Goal: Task Accomplishment & Management: Manage account settings

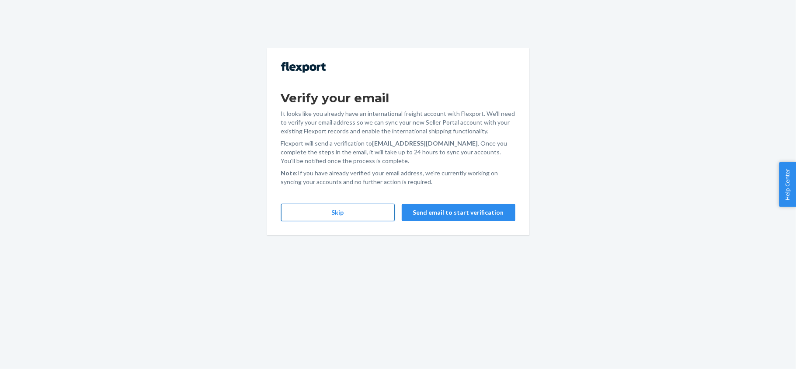
click at [352, 215] on button "Skip" at bounding box center [338, 212] width 114 height 17
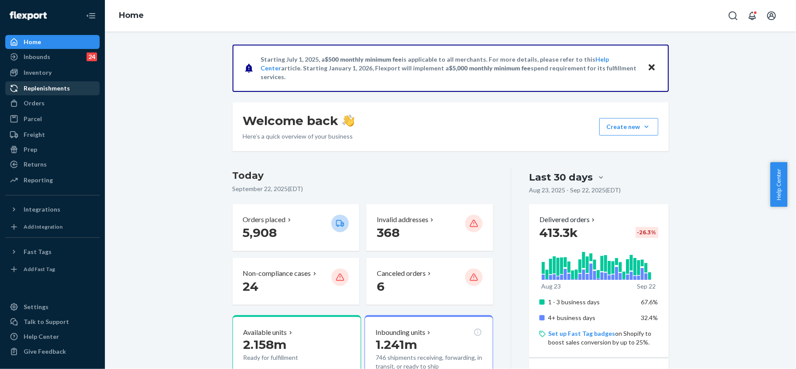
click at [35, 90] on div "Replenishments" at bounding box center [47, 88] width 46 height 9
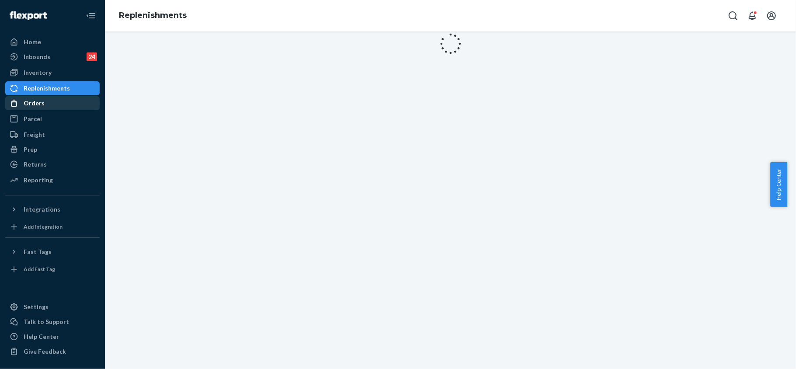
click at [36, 101] on div "Orders" at bounding box center [34, 103] width 21 height 9
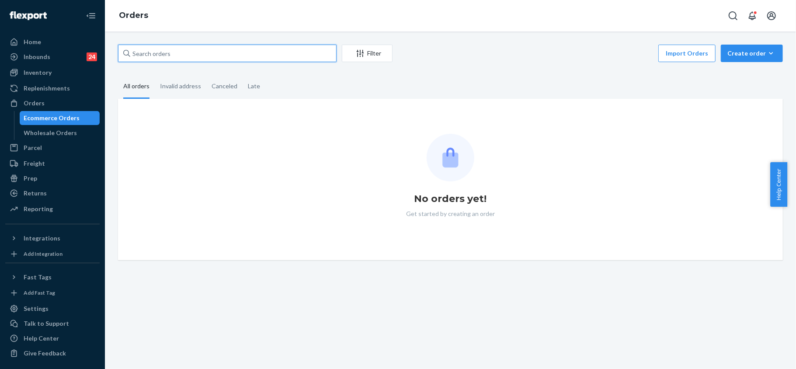
click at [191, 55] on input "text" at bounding box center [227, 53] width 219 height 17
paste input "254492851"
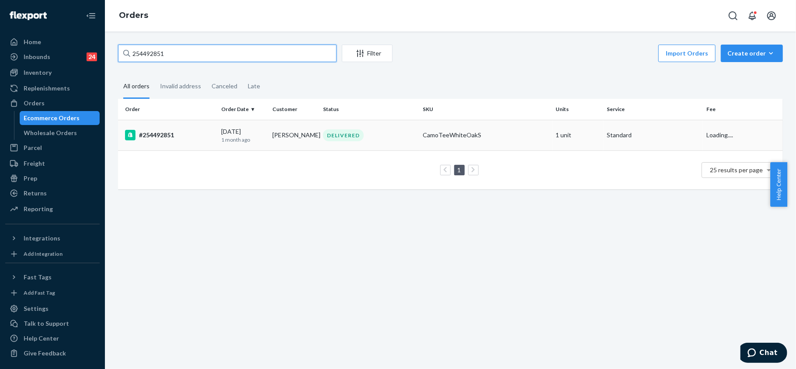
type input "254492851"
click at [198, 135] on div "#254492851" at bounding box center [169, 135] width 89 height 10
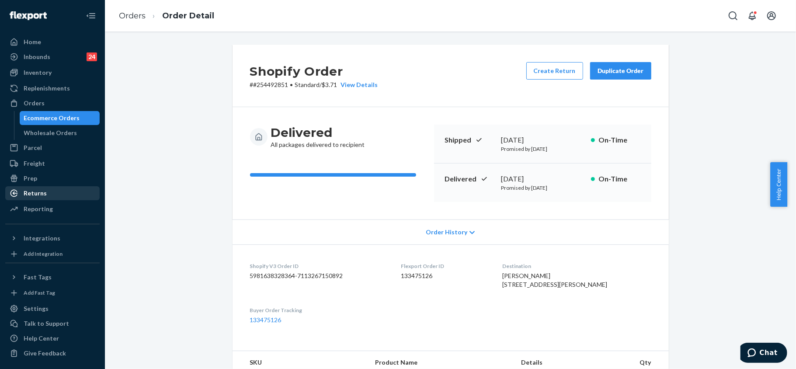
click at [51, 192] on div "Returns" at bounding box center [52, 193] width 93 height 12
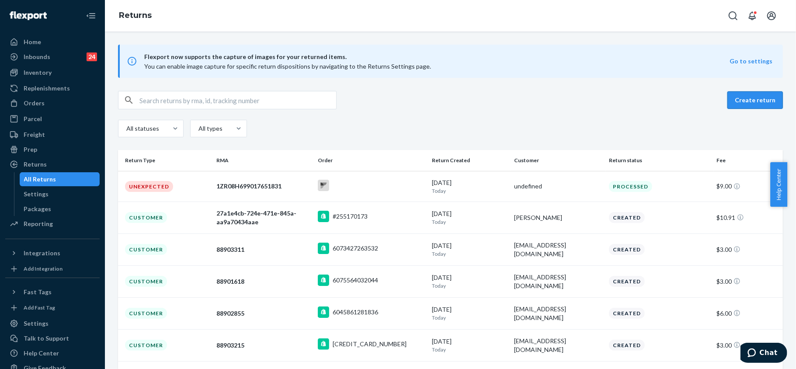
click at [759, 100] on button "Create return" at bounding box center [755, 99] width 56 height 17
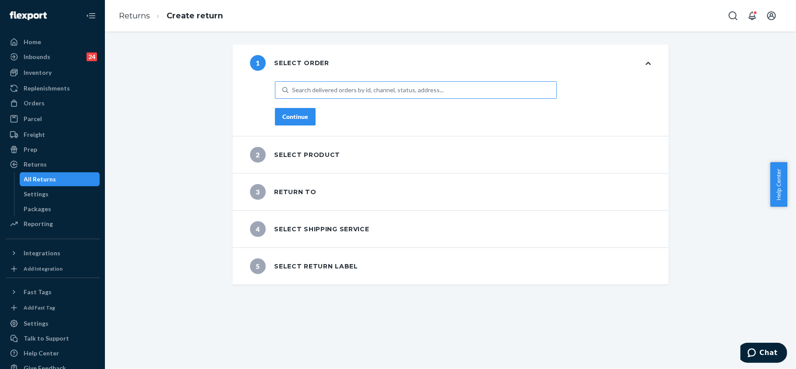
click at [327, 87] on div "Search delivered orders by id, channel, status, address..." at bounding box center [368, 90] width 152 height 9
click at [293, 87] on input "Search delivered orders by id, channel, status, address..." at bounding box center [292, 90] width 1 height 9
paste input "255147318"
type input "255147318"
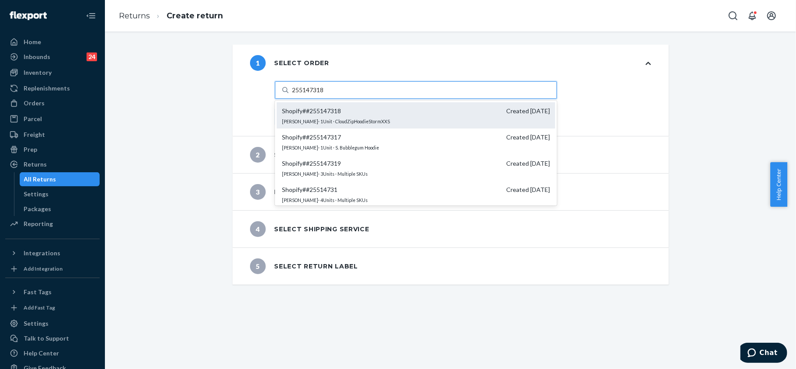
click at [362, 114] on span "Shopify # #255147318 Created 9/10/2025" at bounding box center [416, 111] width 268 height 9
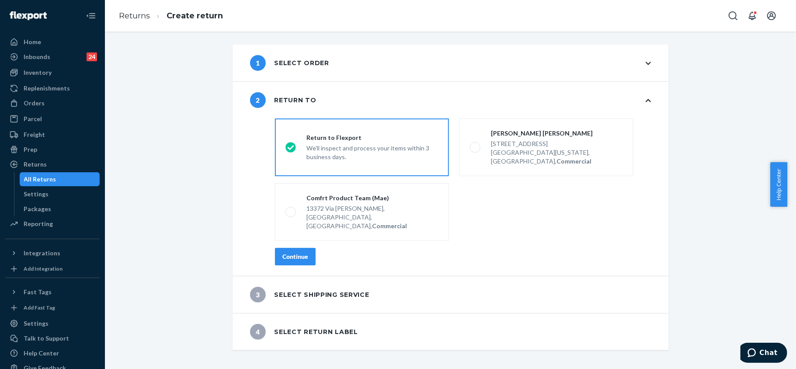
click at [292, 252] on div "Continue" at bounding box center [295, 256] width 26 height 9
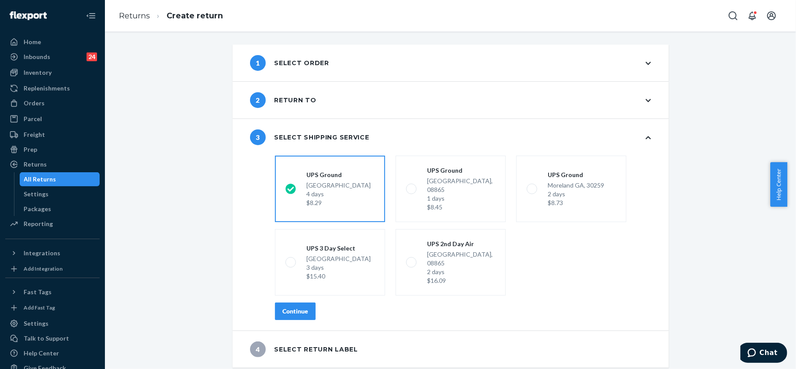
click at [291, 302] on button "Continue" at bounding box center [295, 310] width 41 height 17
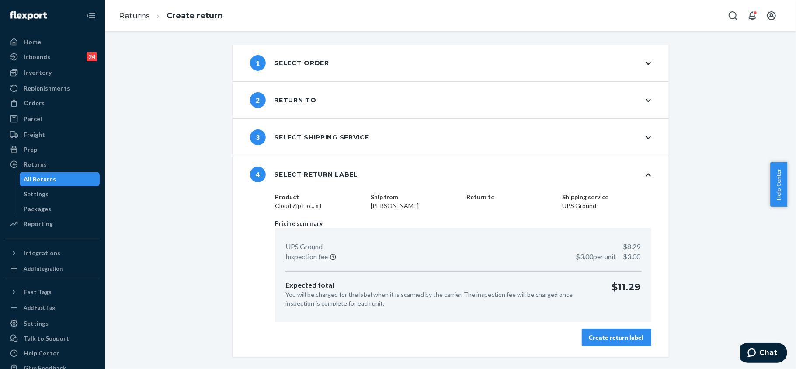
click at [621, 339] on div "Create return label" at bounding box center [616, 337] width 55 height 9
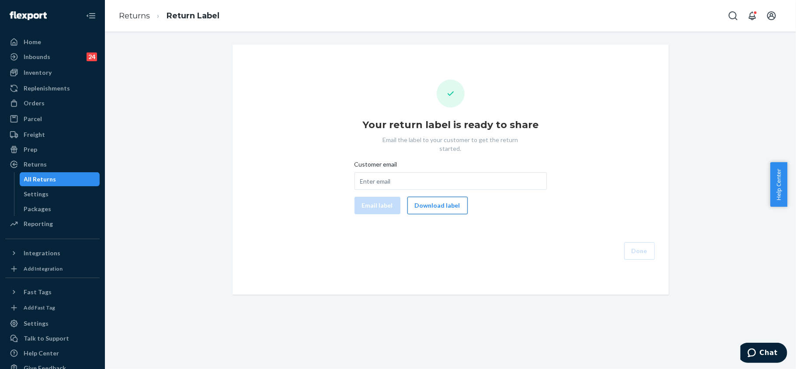
click at [433, 198] on button "Download label" at bounding box center [437, 205] width 60 height 17
click at [51, 106] on div "Orders" at bounding box center [52, 103] width 93 height 12
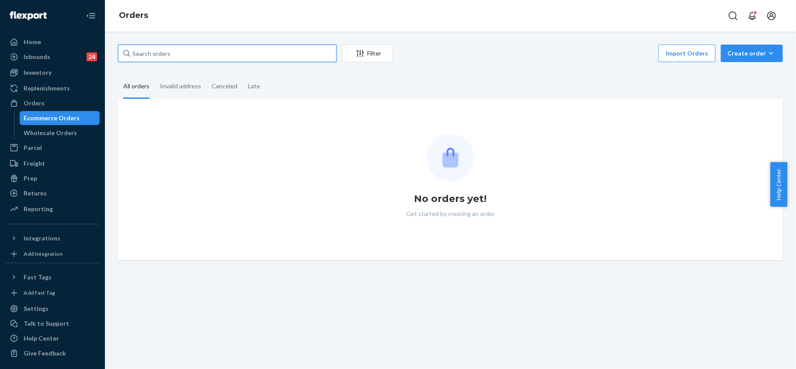
click at [186, 52] on input "text" at bounding box center [227, 53] width 219 height 17
paste input "255192149"
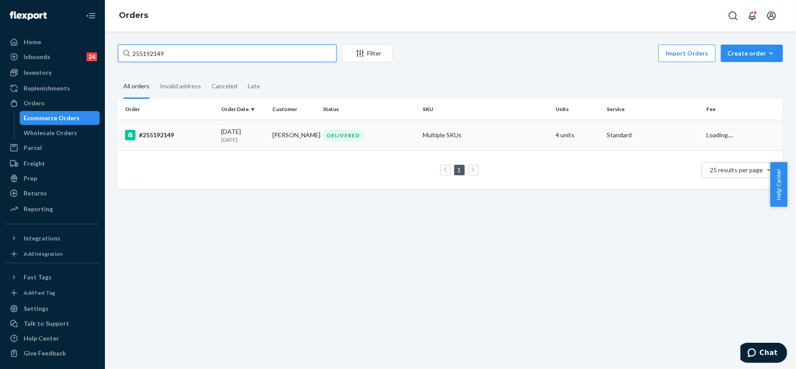
type input "255192149"
click at [205, 137] on div "#255192149" at bounding box center [169, 135] width 89 height 10
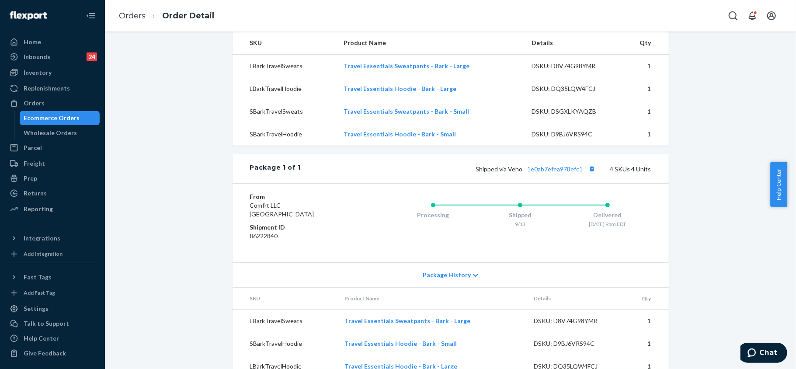
scroll to position [291, 0]
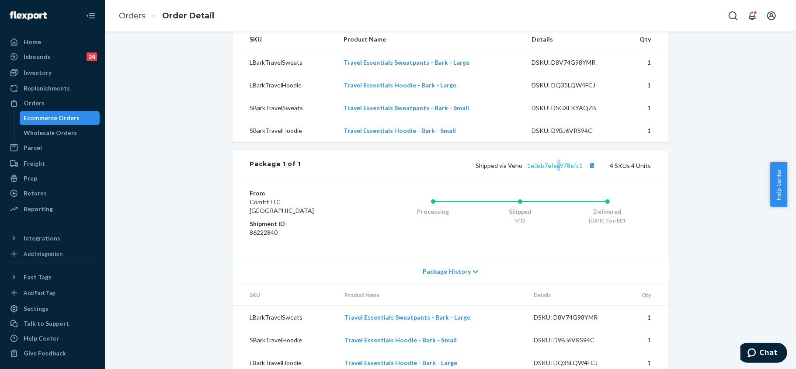
click at [555, 171] on div "Shipped via Veho 1e0ab7efea978efc1 4 SKUs 4 Units" at bounding box center [476, 165] width 350 height 11
click at [549, 169] on link "1e0ab7efea978efc1" at bounding box center [555, 165] width 56 height 7
click at [552, 169] on link "1e0ab7efea978efc1" at bounding box center [555, 165] width 56 height 7
